Goal: Task Accomplishment & Management: Use online tool/utility

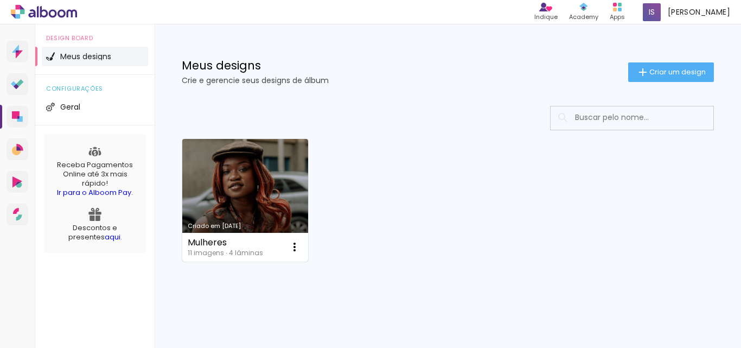
click at [251, 189] on link "Criado em [DATE]" at bounding box center [245, 200] width 126 height 123
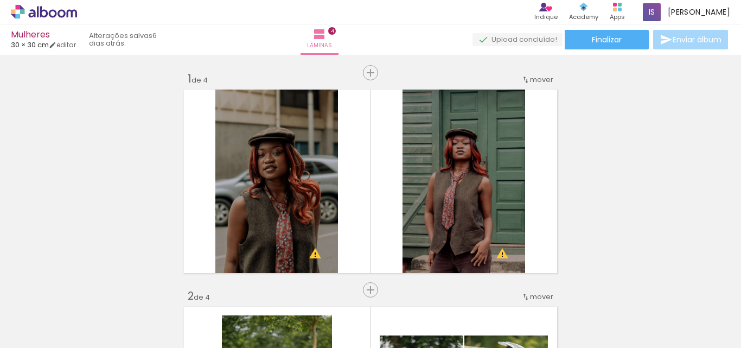
click at [174, 316] on div at bounding box center [170, 312] width 54 height 36
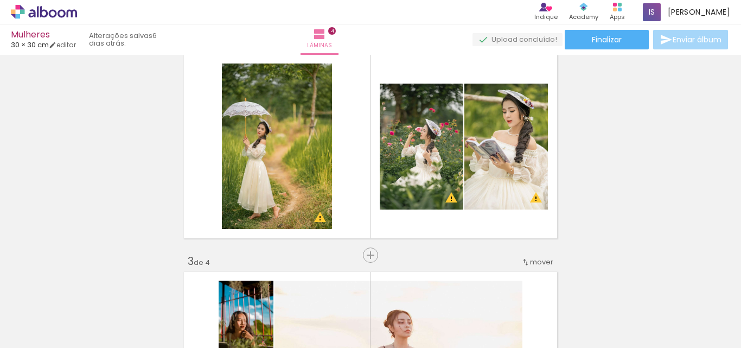
scroll to position [254, 0]
